Goal: Navigation & Orientation: Find specific page/section

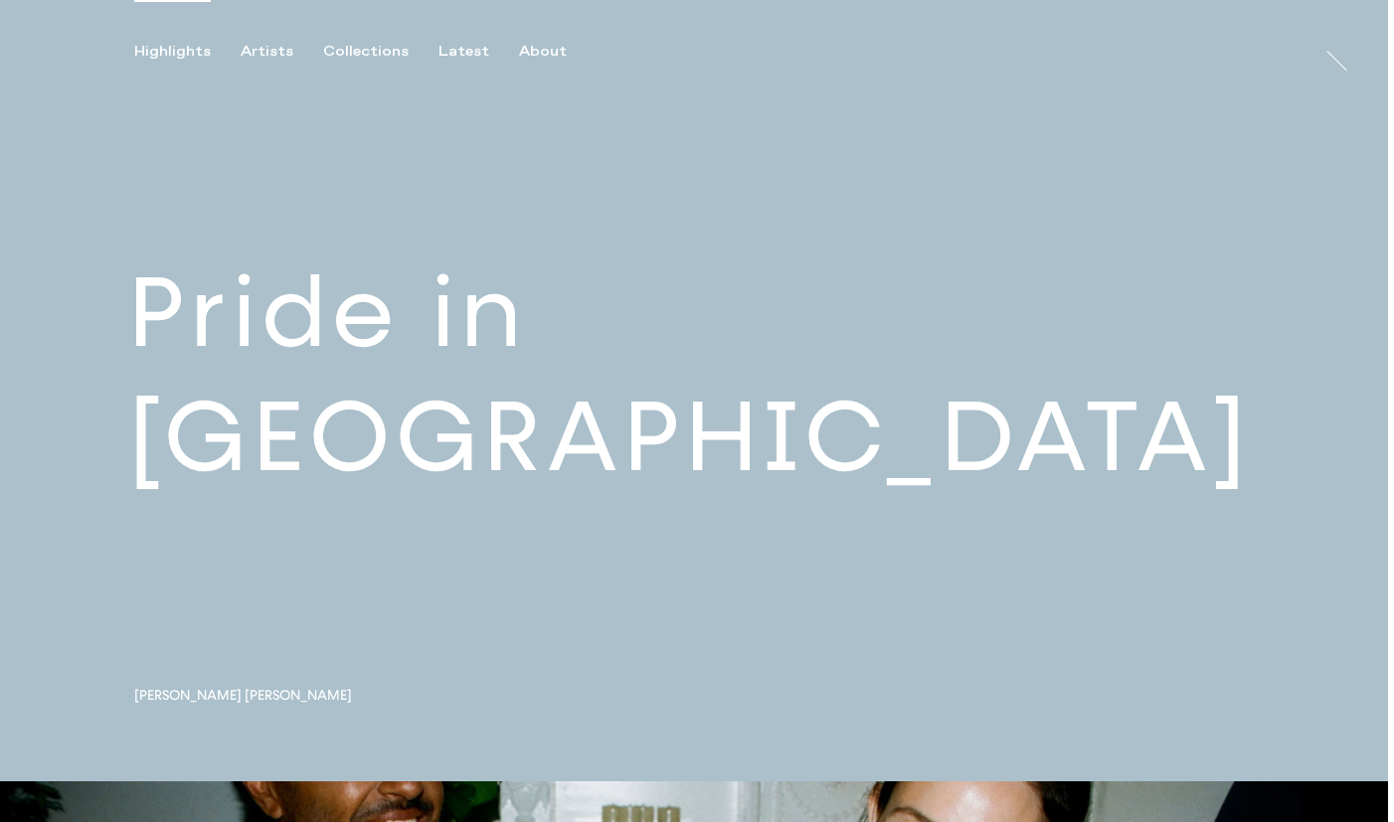
click at [540, 437] on link at bounding box center [694, 391] width 1388 height 782
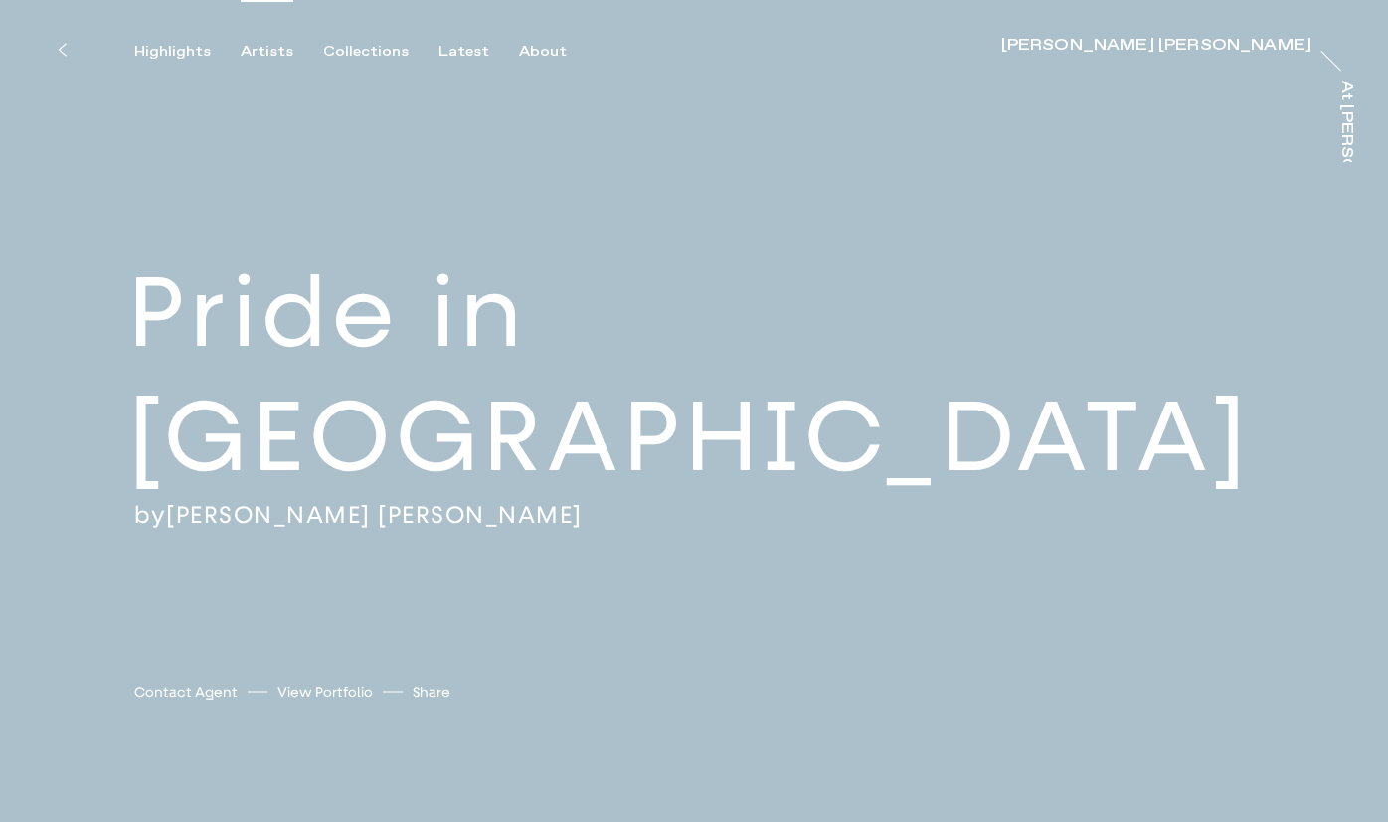
click at [265, 44] on div "Artists" at bounding box center [267, 52] width 53 height 18
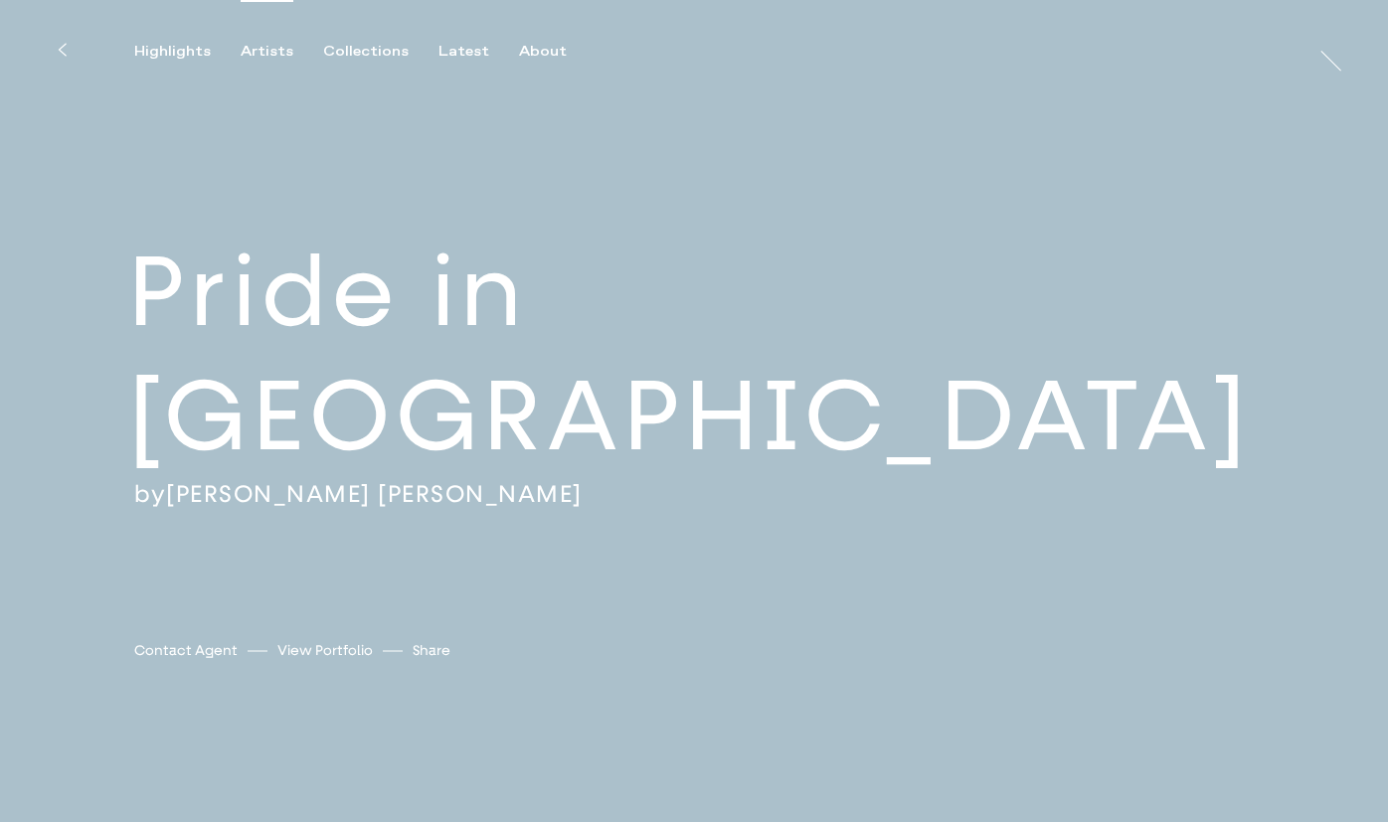
scroll to position [1, 0]
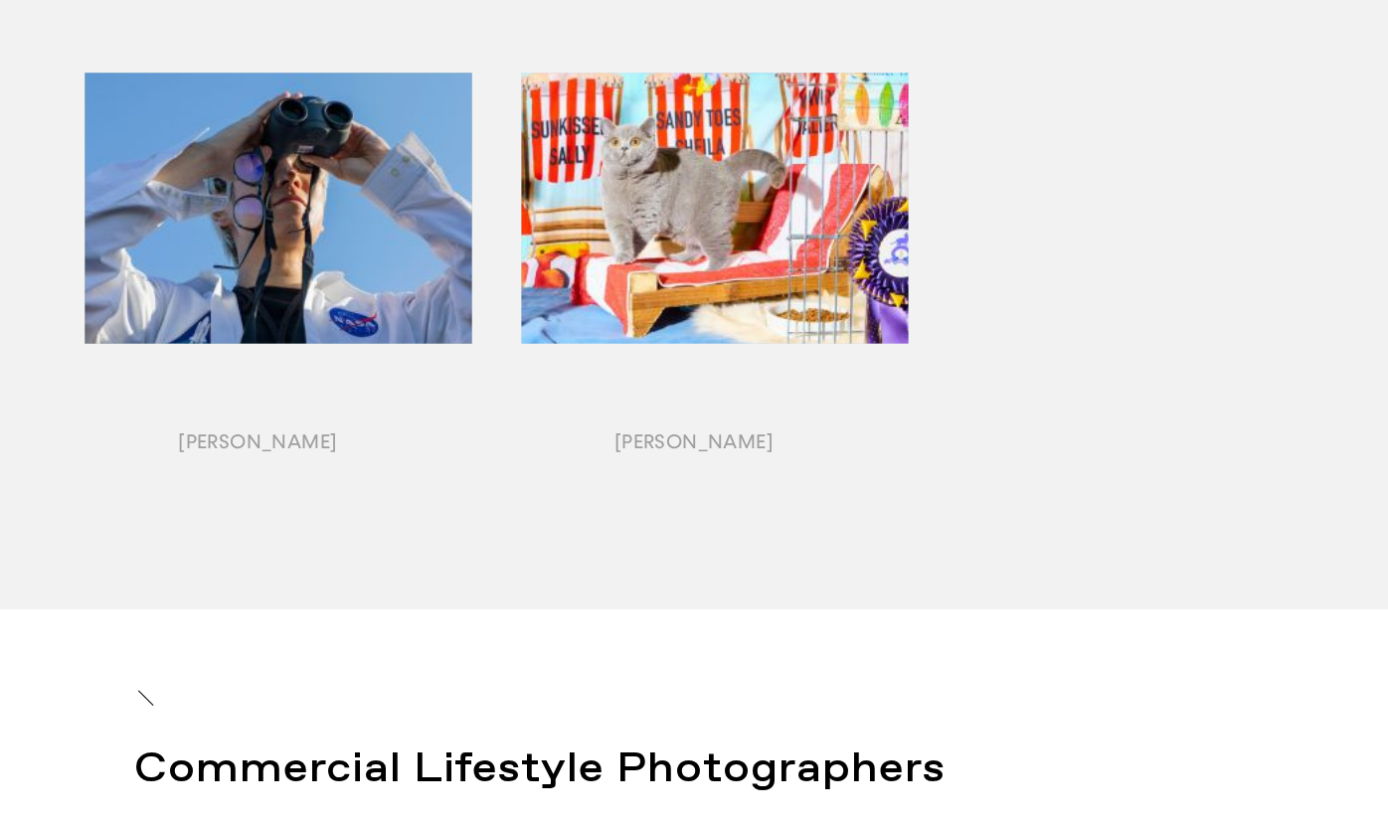
scroll to position [1571, 0]
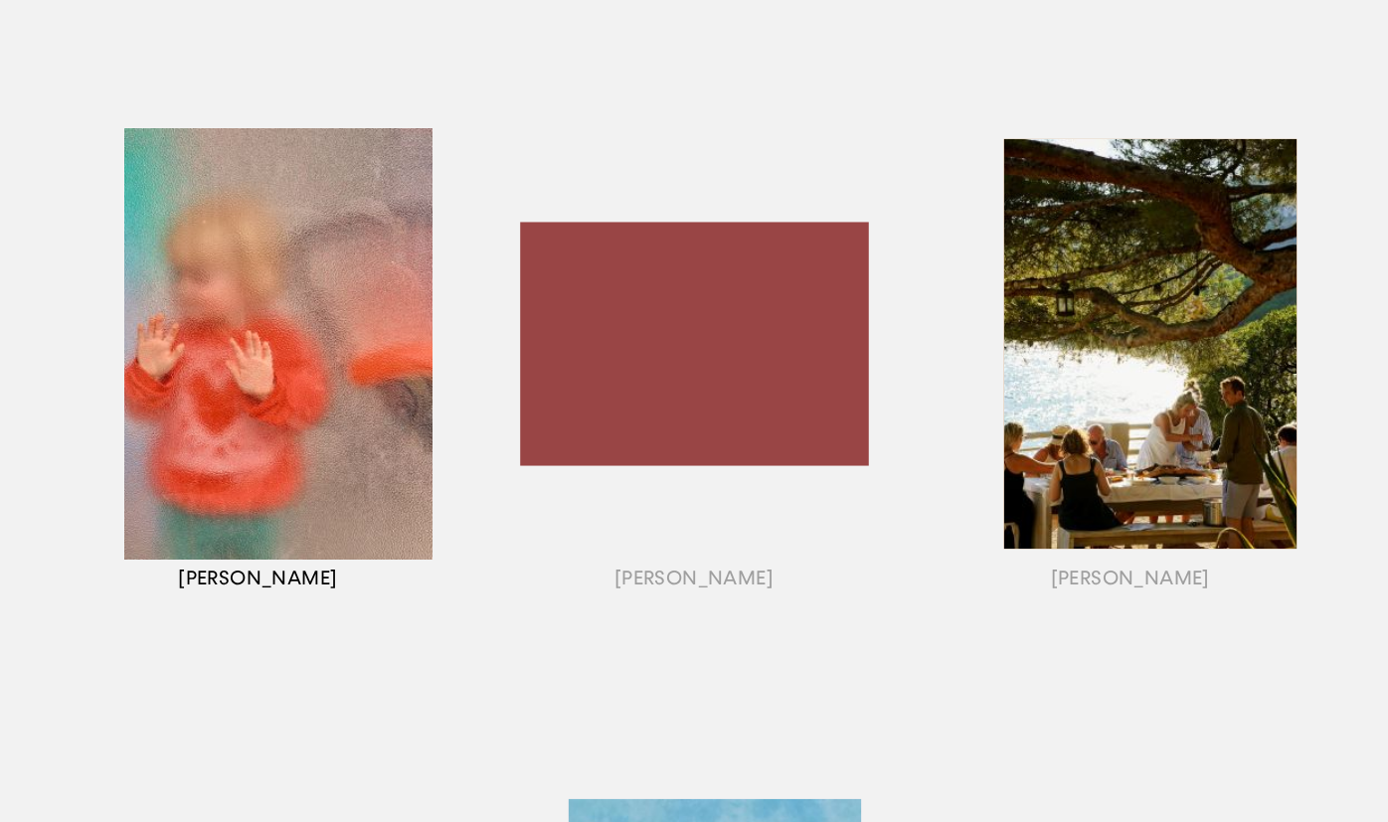
click at [263, 376] on div "button" at bounding box center [258, 369] width 437 height 621
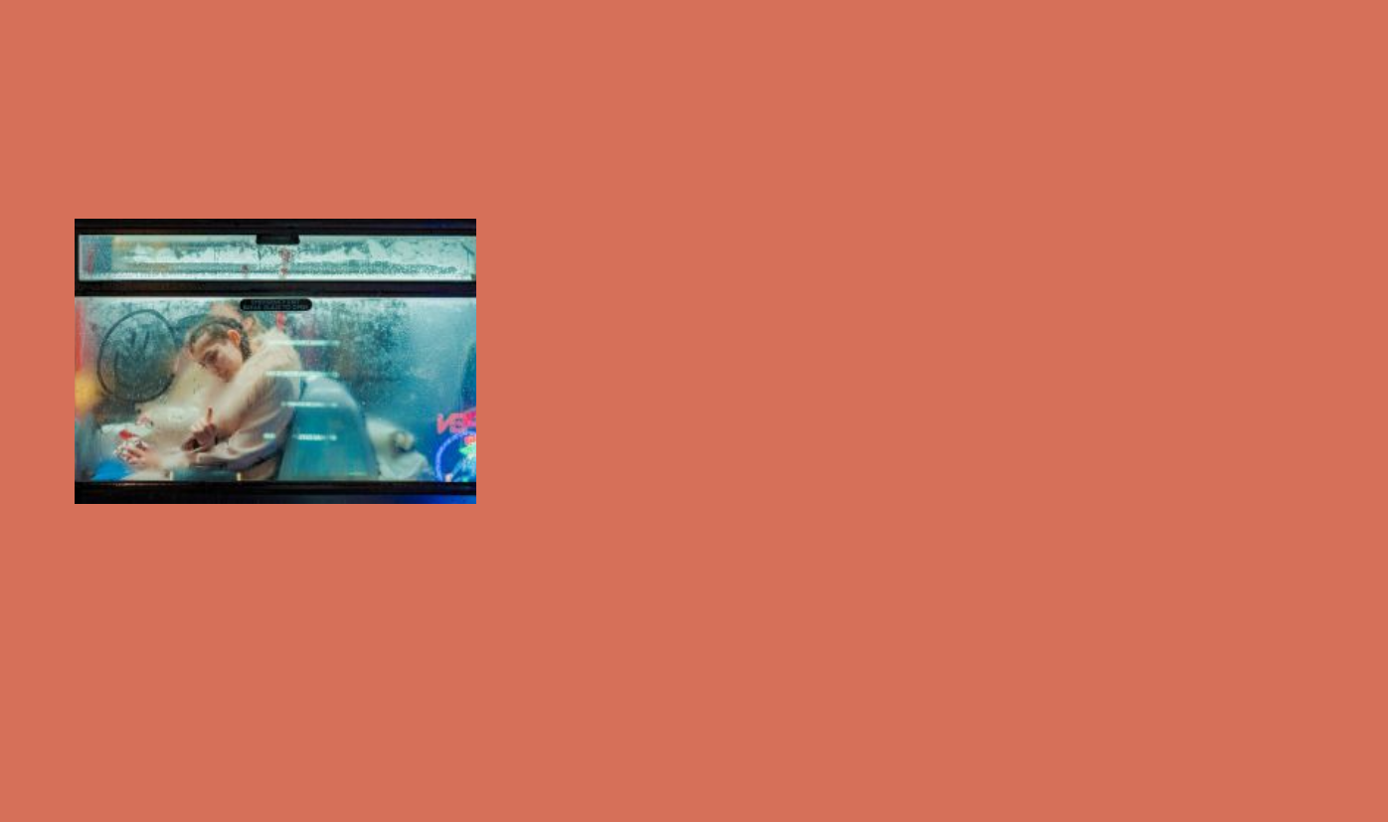
click at [324, 406] on div "button" at bounding box center [258, 369] width 437 height 621
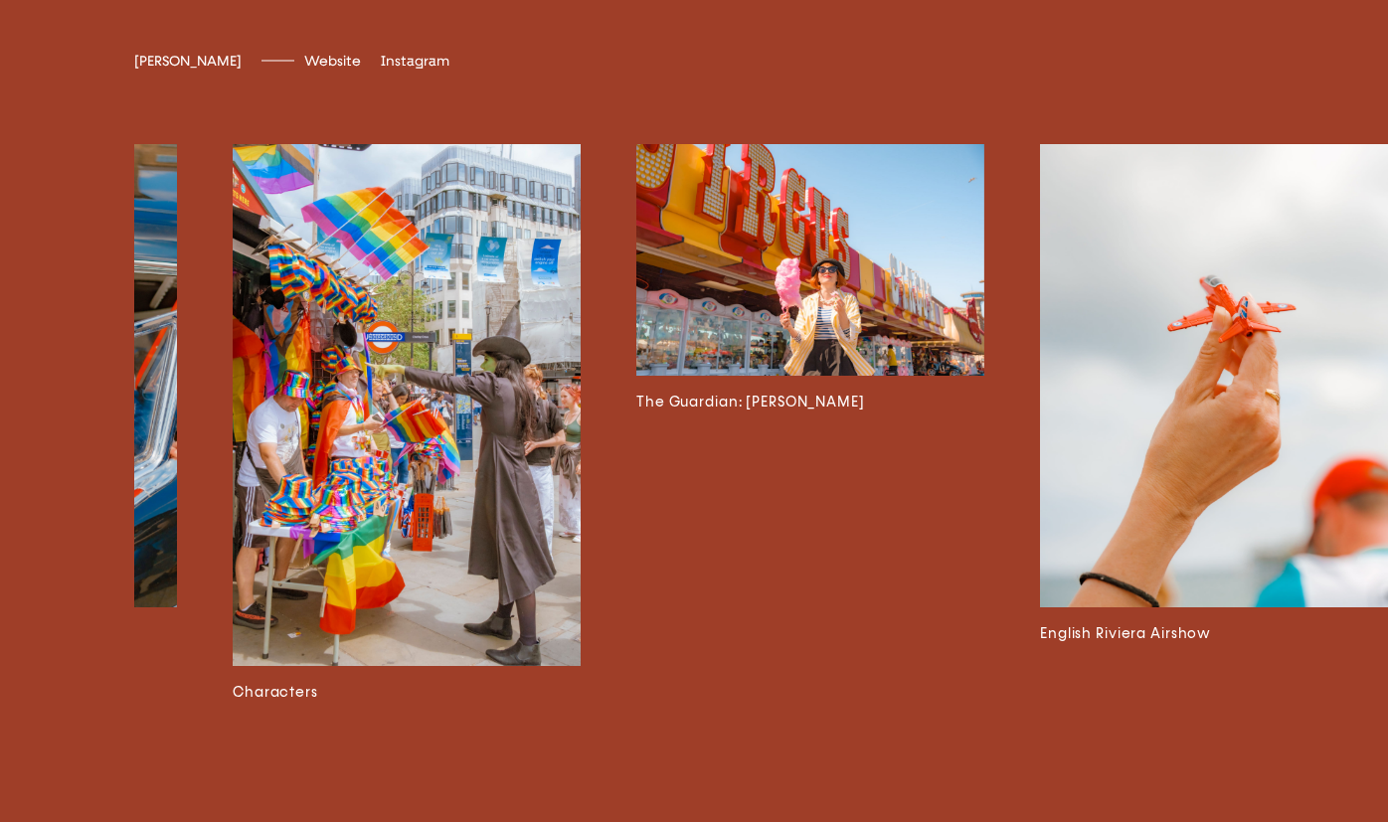
scroll to position [3923, 0]
click at [799, 324] on img at bounding box center [810, 260] width 348 height 232
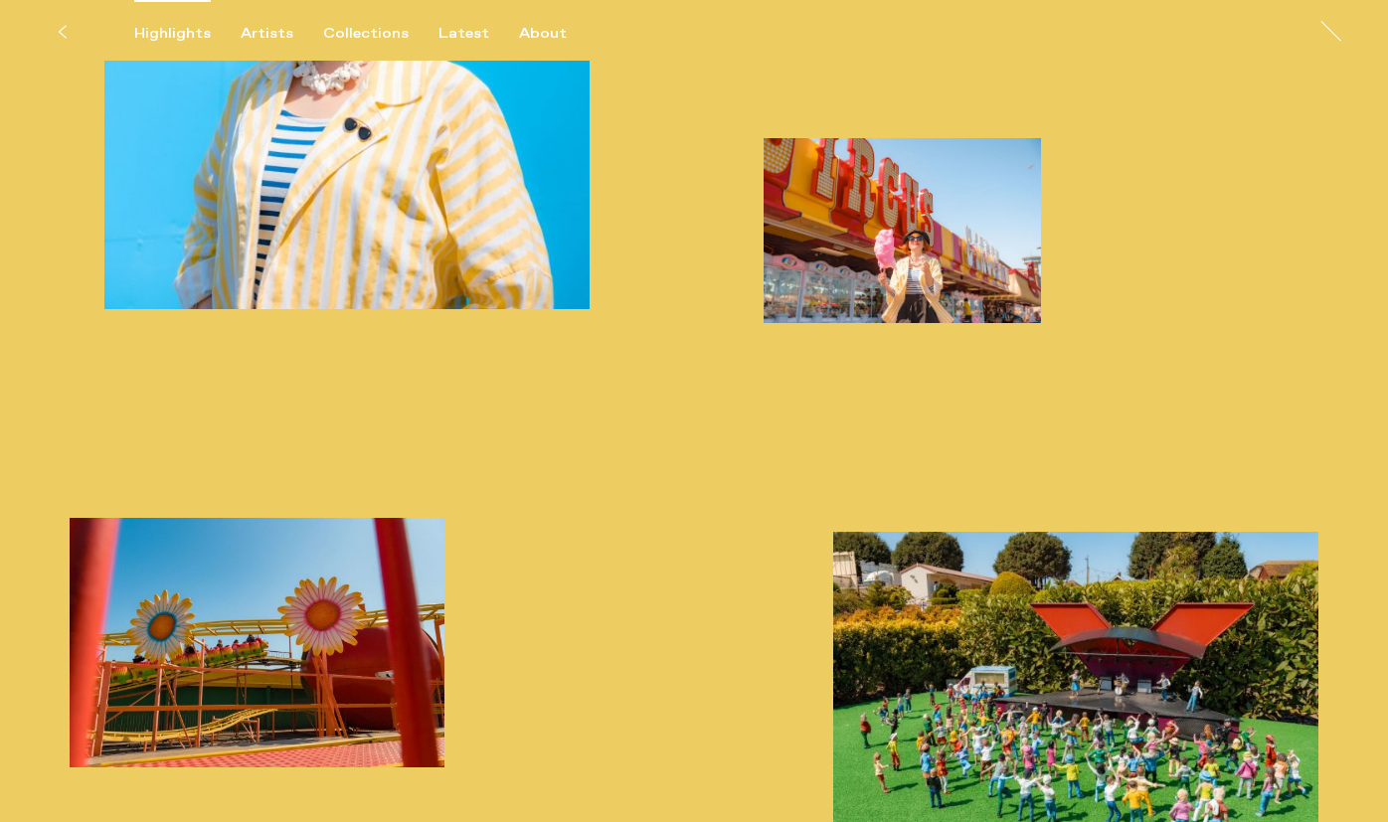
scroll to position [1500, 0]
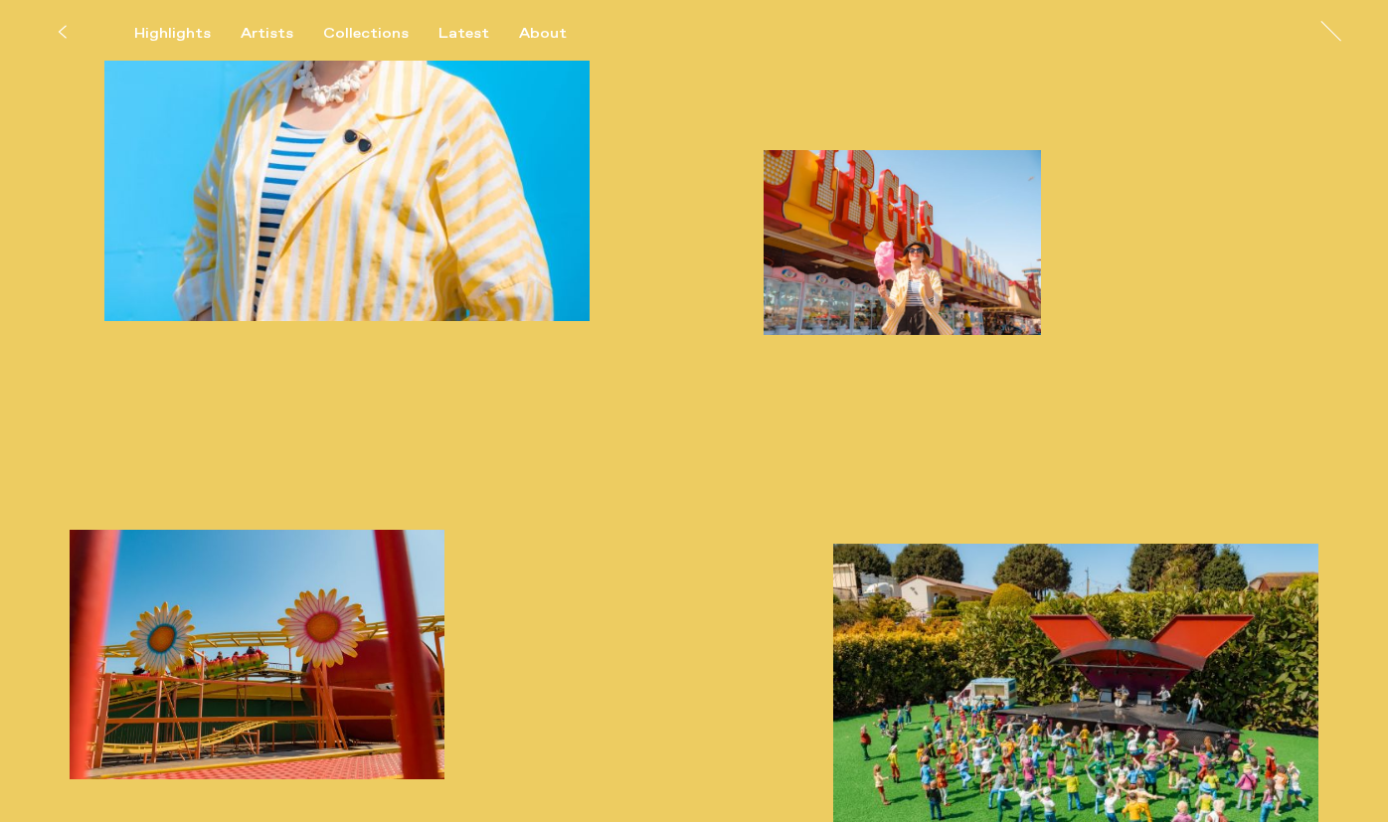
click at [64, 28] on icon at bounding box center [62, 32] width 7 height 12
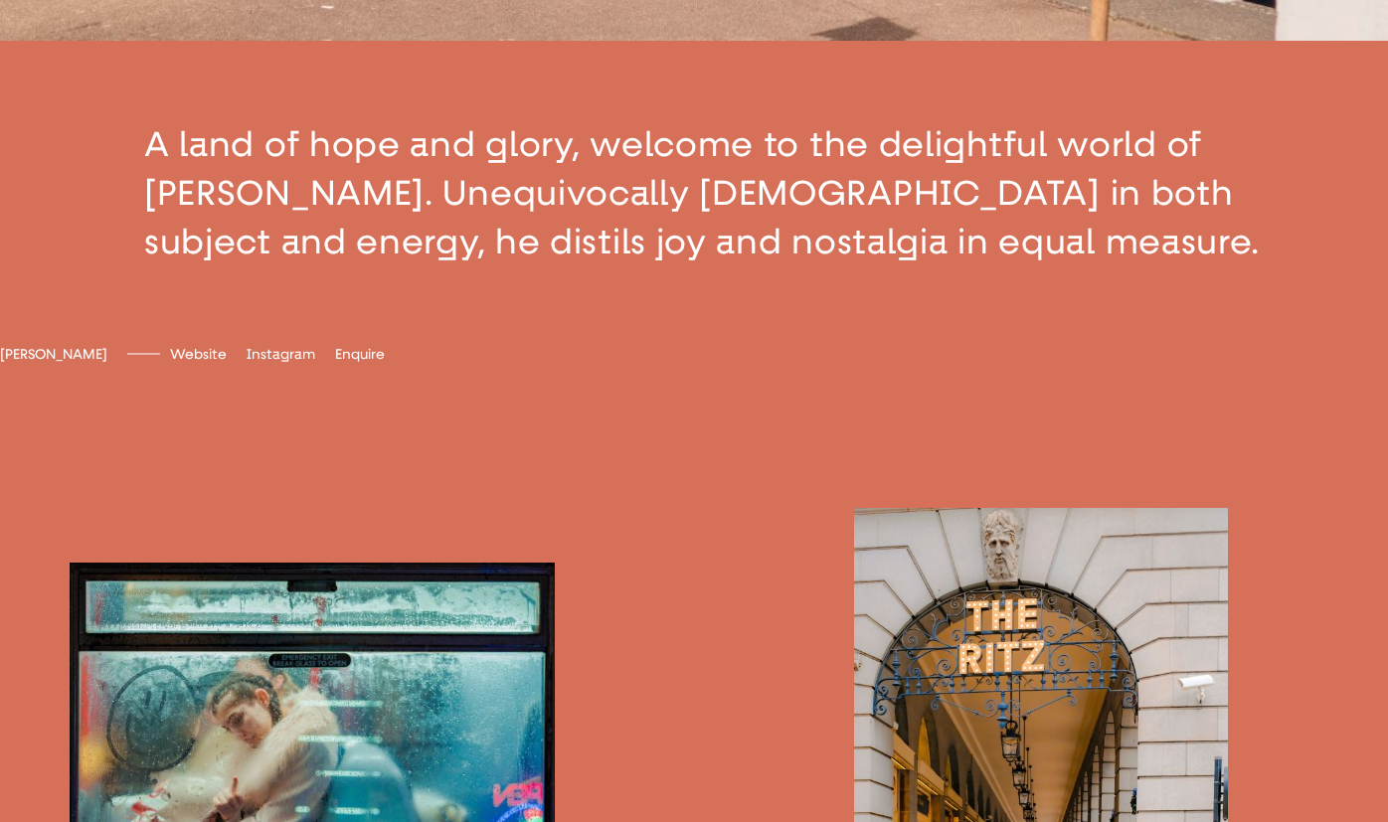
scroll to position [720, 0]
